Goal: Task Accomplishment & Management: Manage account settings

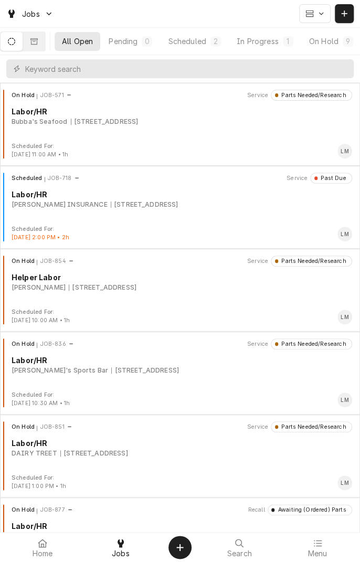
click at [208, 50] on button "Scheduled 2" at bounding box center [194, 41] width 67 height 19
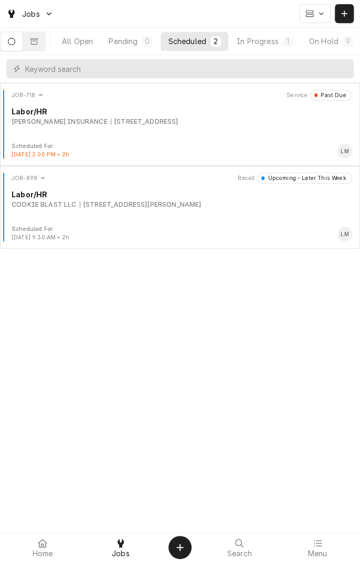
click at [165, 206] on div "[STREET_ADDRESS][PERSON_NAME]" at bounding box center [141, 204] width 122 height 9
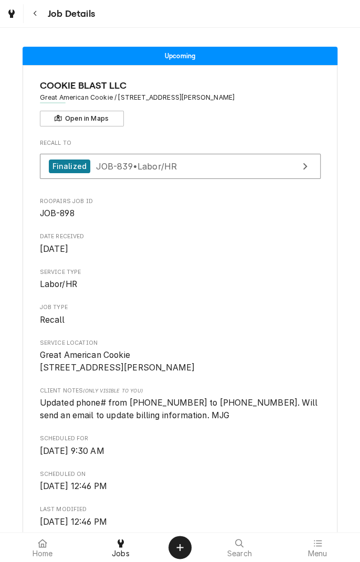
click at [65, 15] on span "Job Details" at bounding box center [70, 14] width 50 height 14
click at [125, 545] on div at bounding box center [120, 543] width 13 height 13
click at [41, 21] on button "Navigate back" at bounding box center [35, 13] width 19 height 19
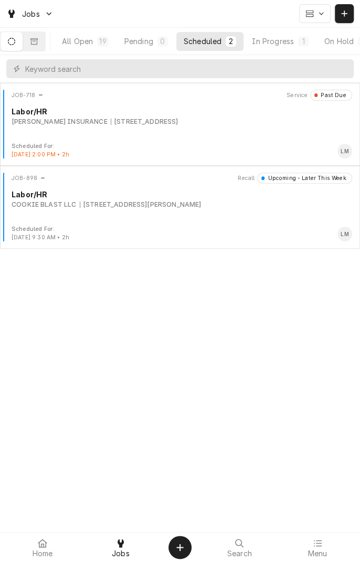
click at [15, 41] on icon "Dynamic Content Wrapper" at bounding box center [11, 41] width 7 height 7
click at [92, 47] on button "All Open 19" at bounding box center [85, 41] width 61 height 19
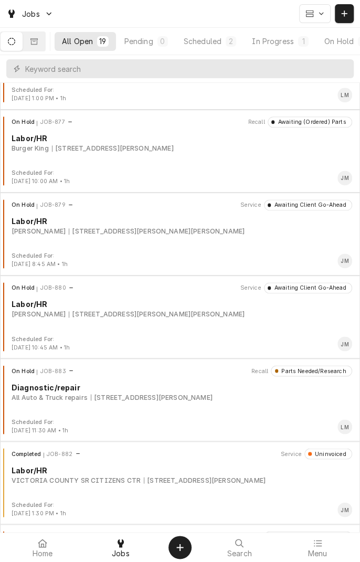
scroll to position [390, 0]
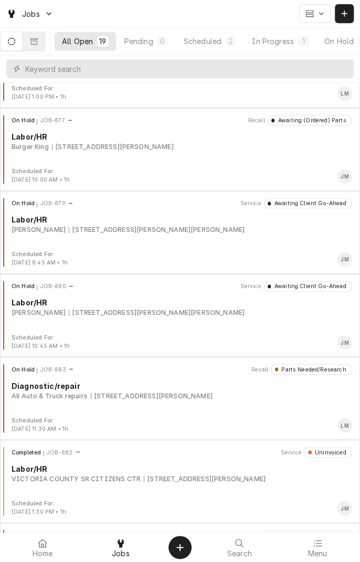
click at [172, 398] on div "[STREET_ADDRESS][PERSON_NAME]" at bounding box center [152, 395] width 122 height 9
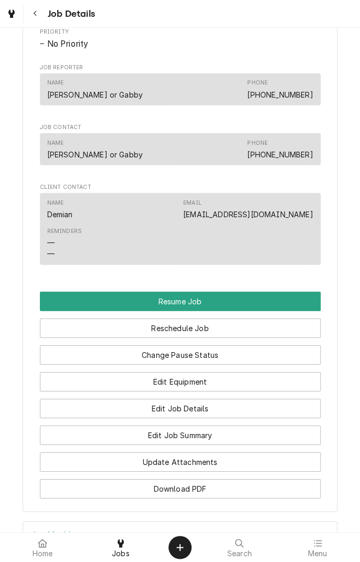
scroll to position [807, 0]
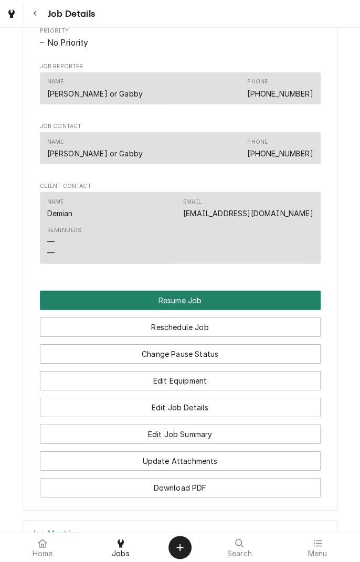
click at [195, 310] on button "Resume Job" at bounding box center [180, 300] width 281 height 19
